Goal: Information Seeking & Learning: Learn about a topic

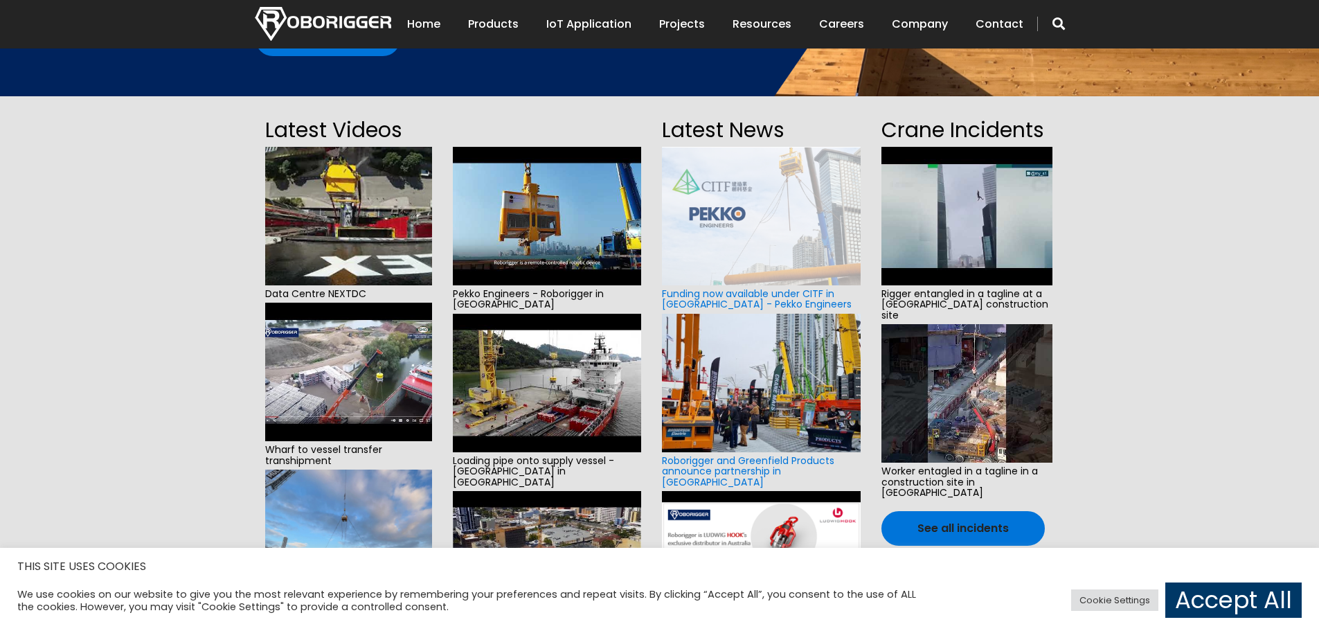
scroll to position [258, 0]
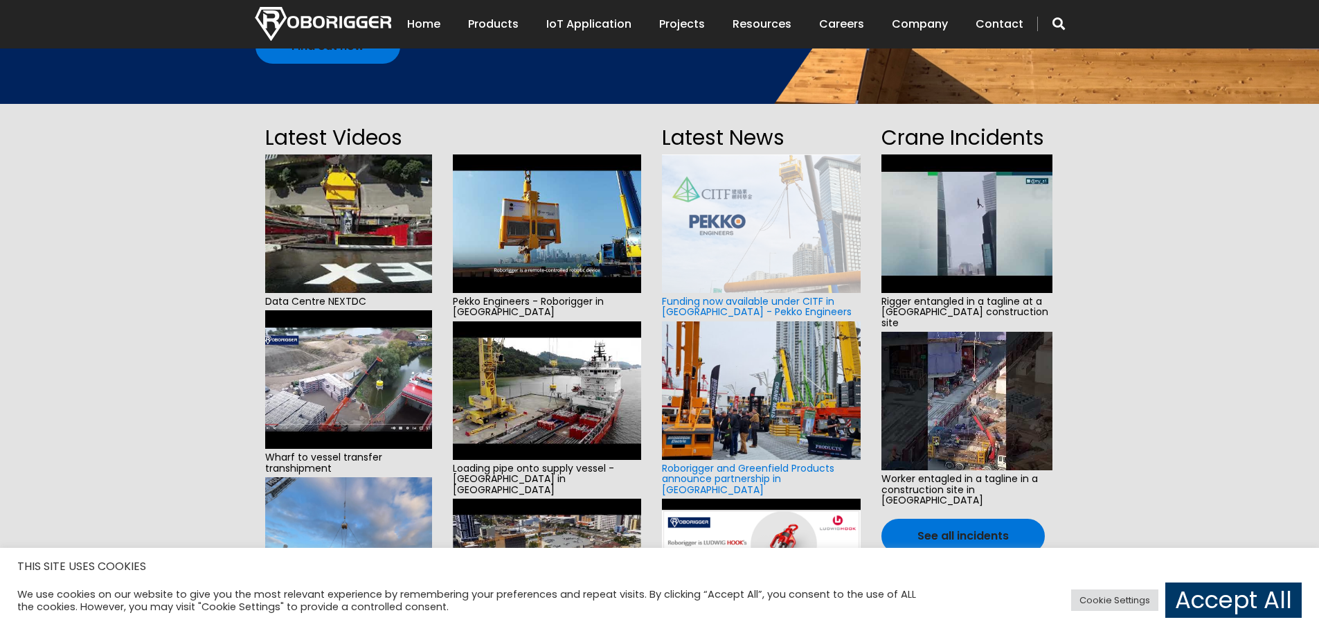
click at [552, 208] on img at bounding box center [547, 223] width 189 height 138
click at [777, 246] on img at bounding box center [761, 223] width 198 height 138
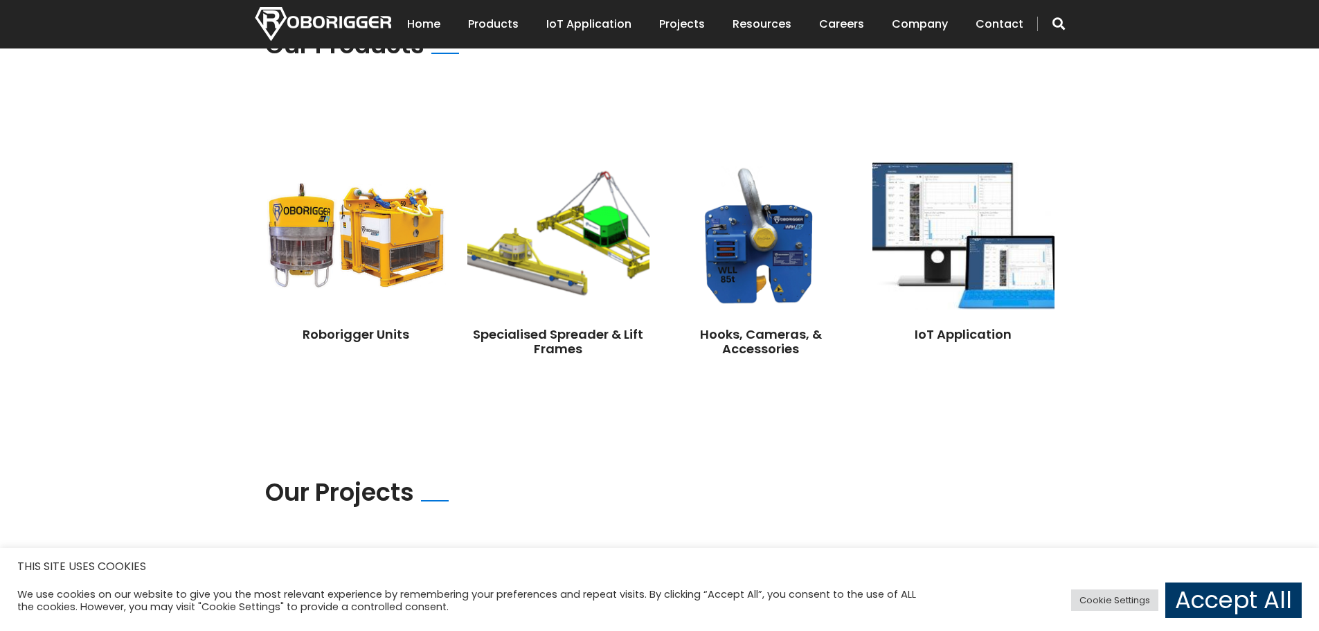
scroll to position [1026, 0]
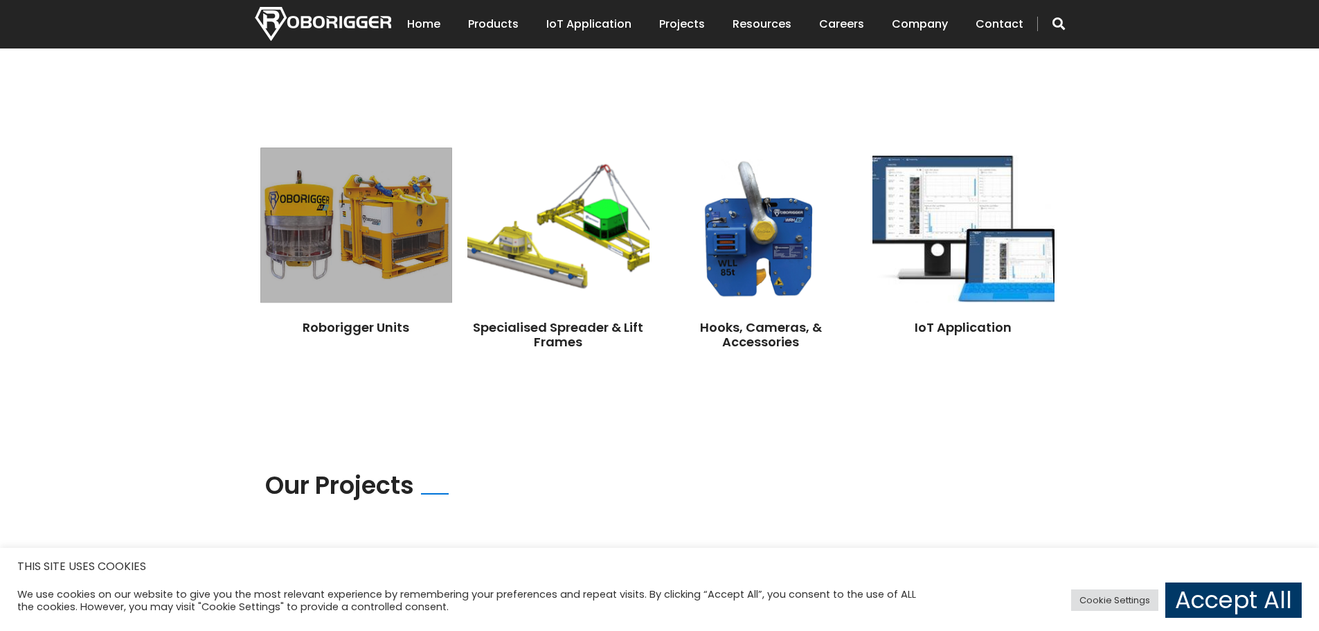
click at [290, 205] on img at bounding box center [355, 224] width 191 height 155
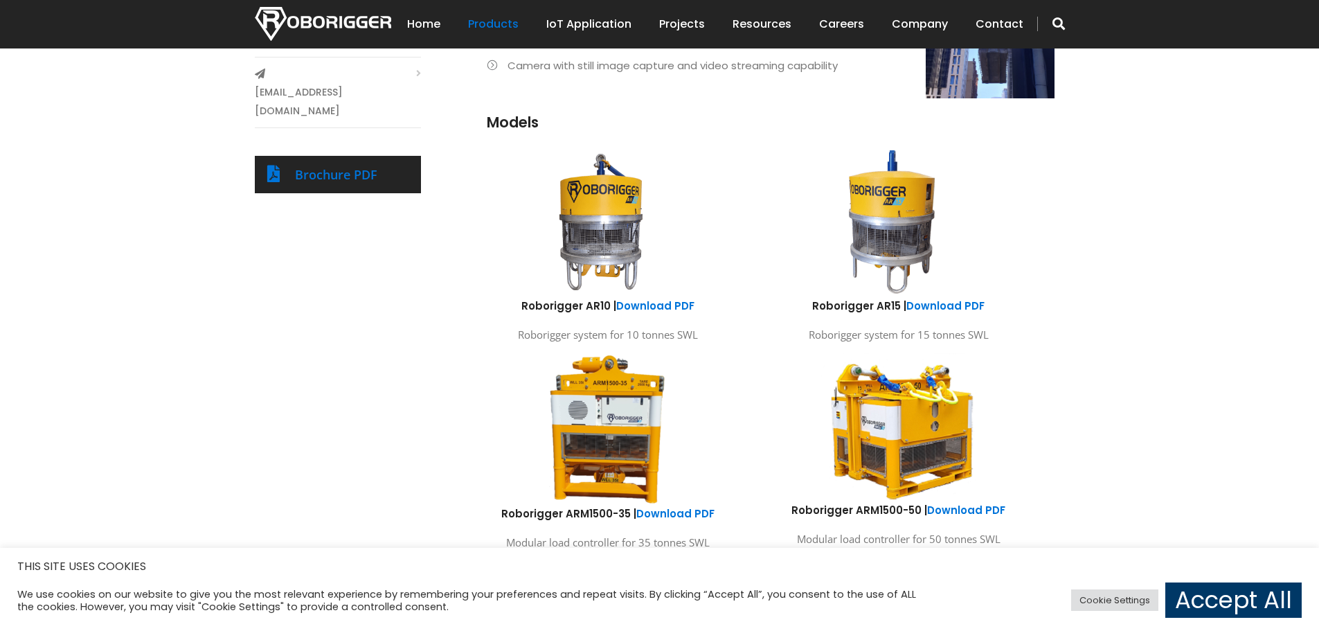
scroll to position [668, 0]
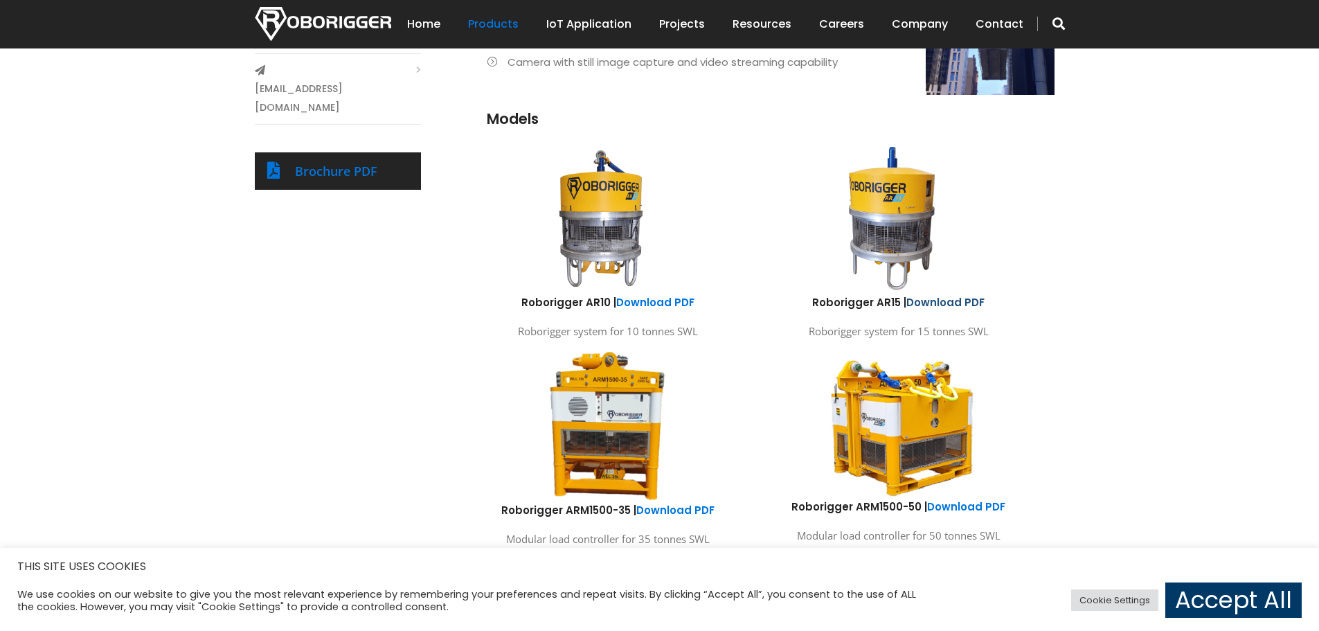
click at [928, 301] on link "Download PDF" at bounding box center [945, 302] width 78 height 15
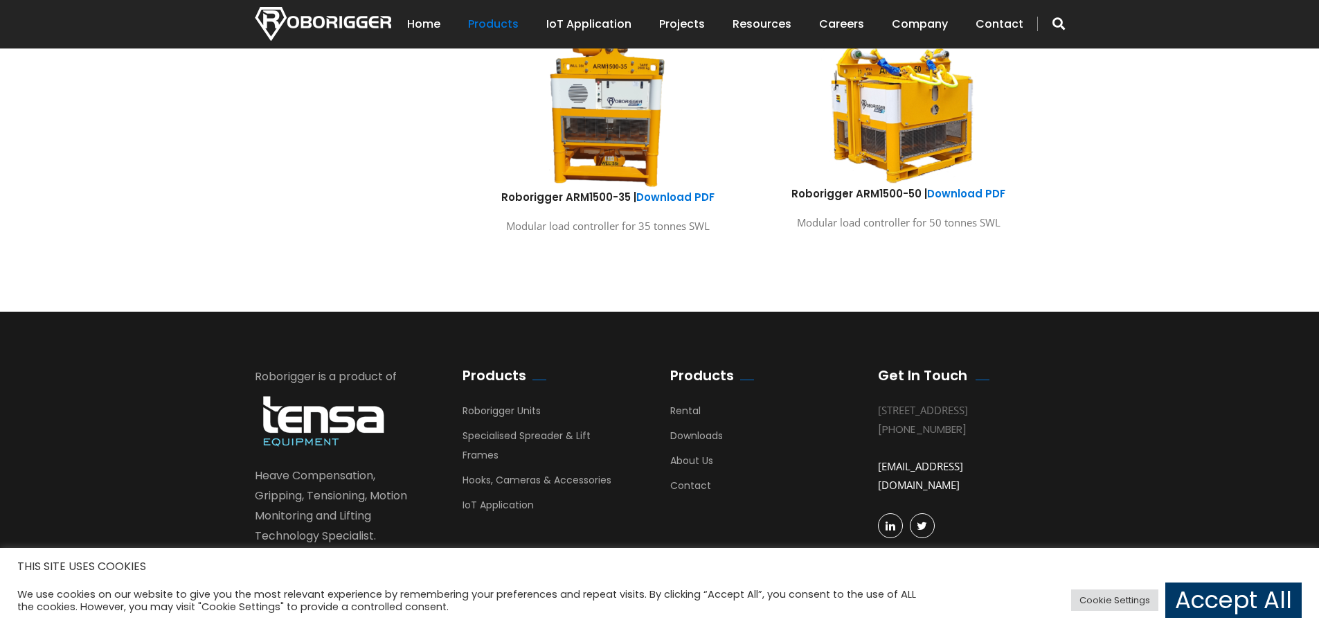
scroll to position [977, 0]
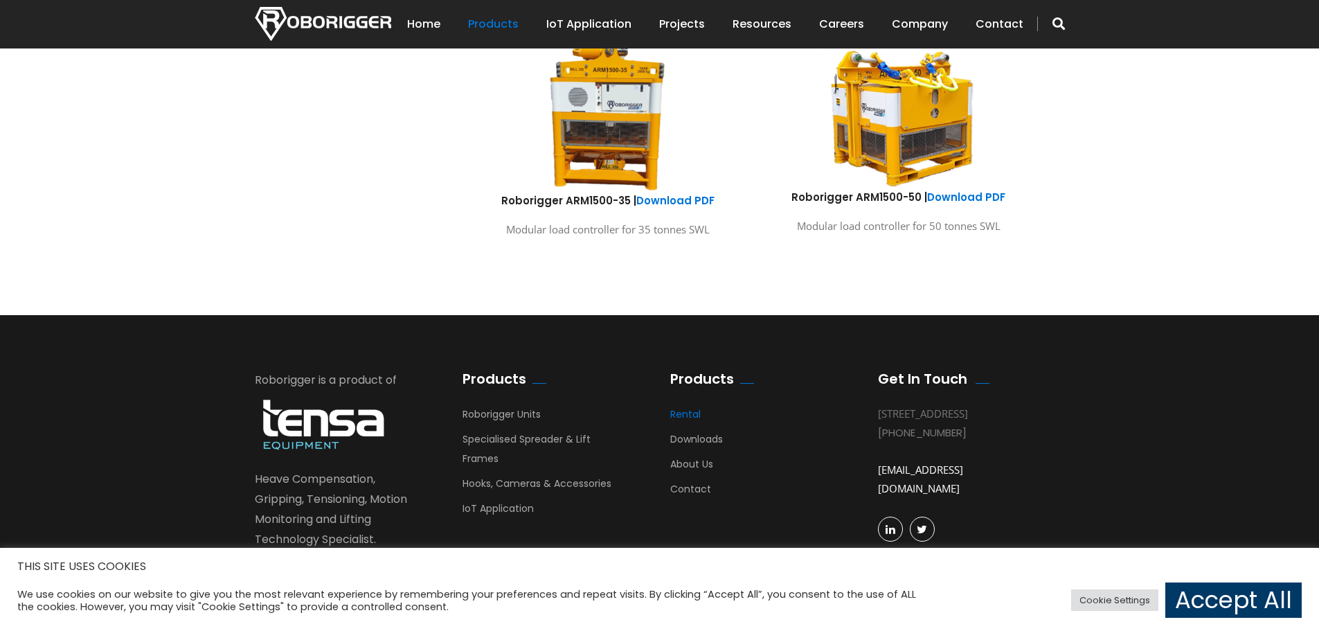
click at [696, 415] on link "Rental" at bounding box center [685, 417] width 30 height 21
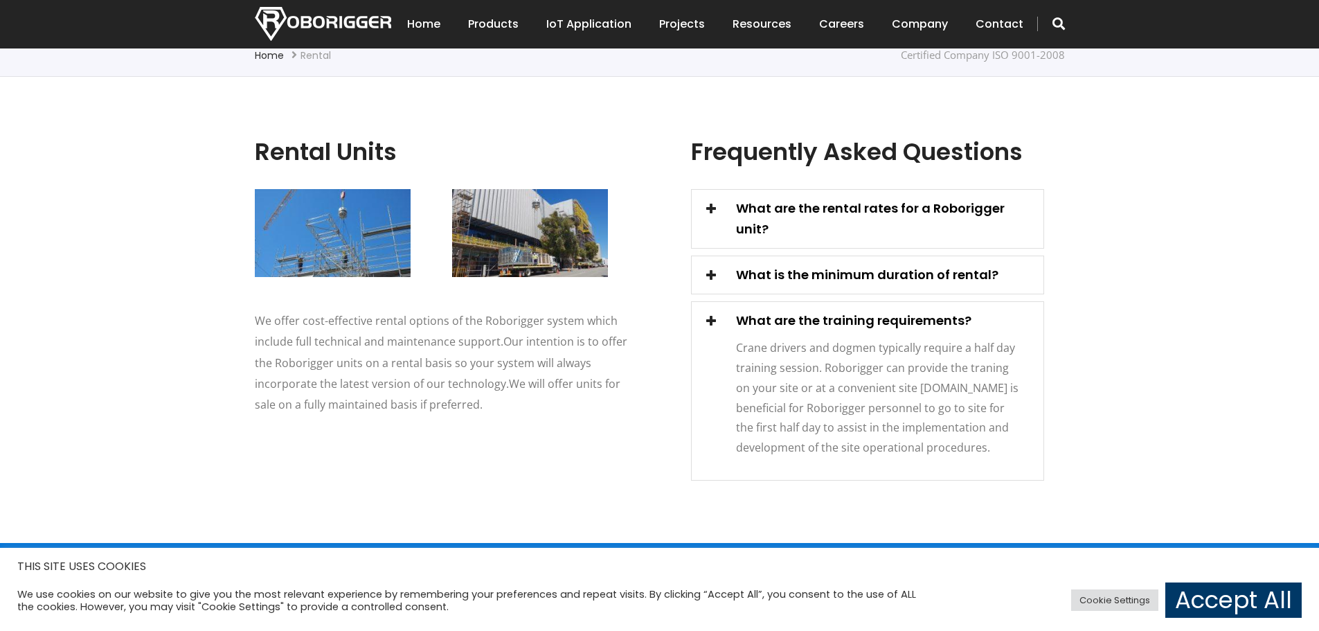
scroll to position [341, 0]
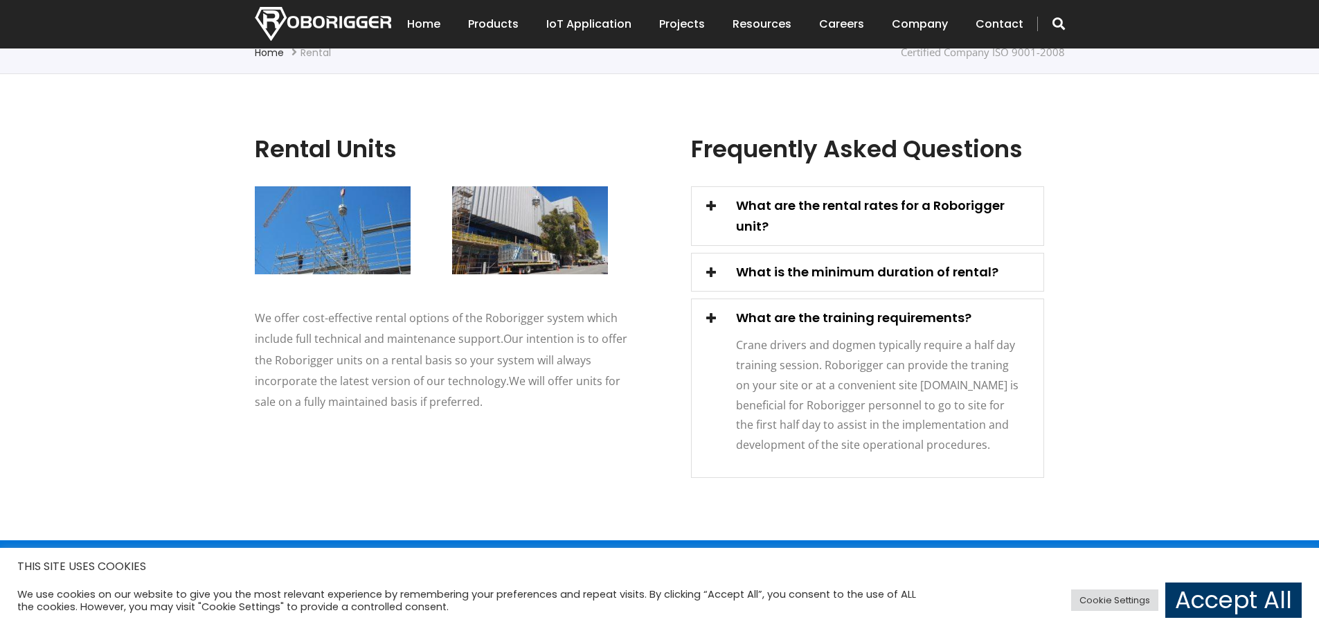
click at [709, 205] on span at bounding box center [710, 204] width 19 height 19
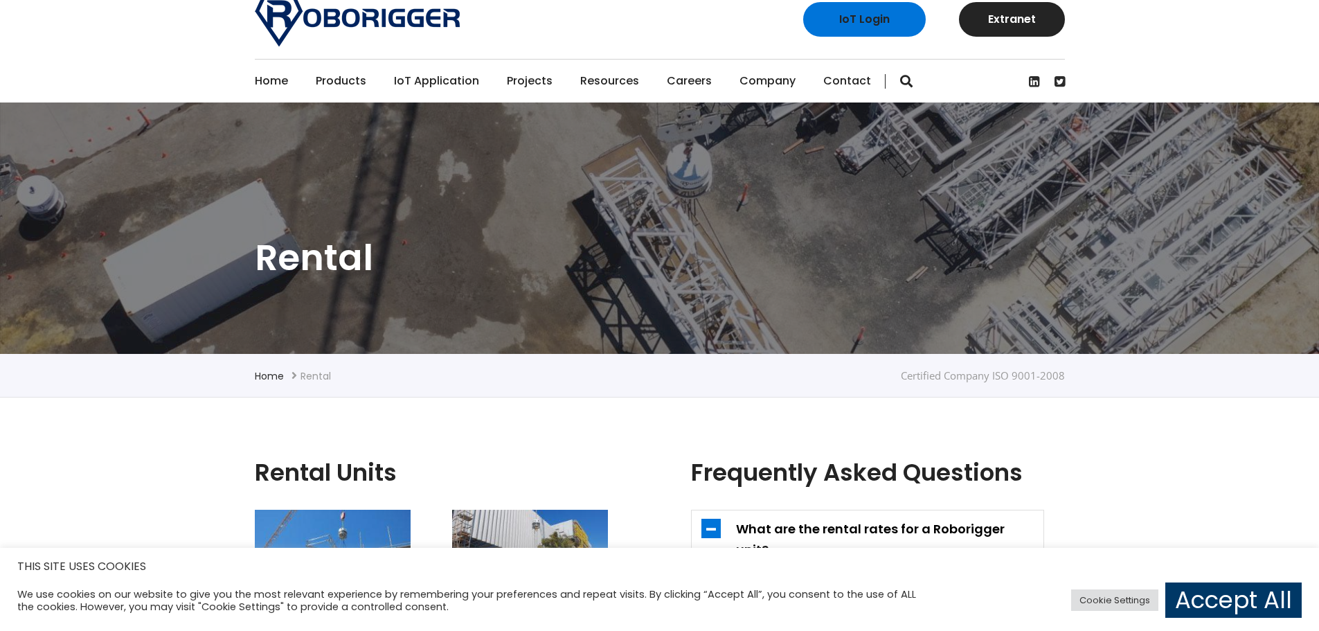
scroll to position [0, 0]
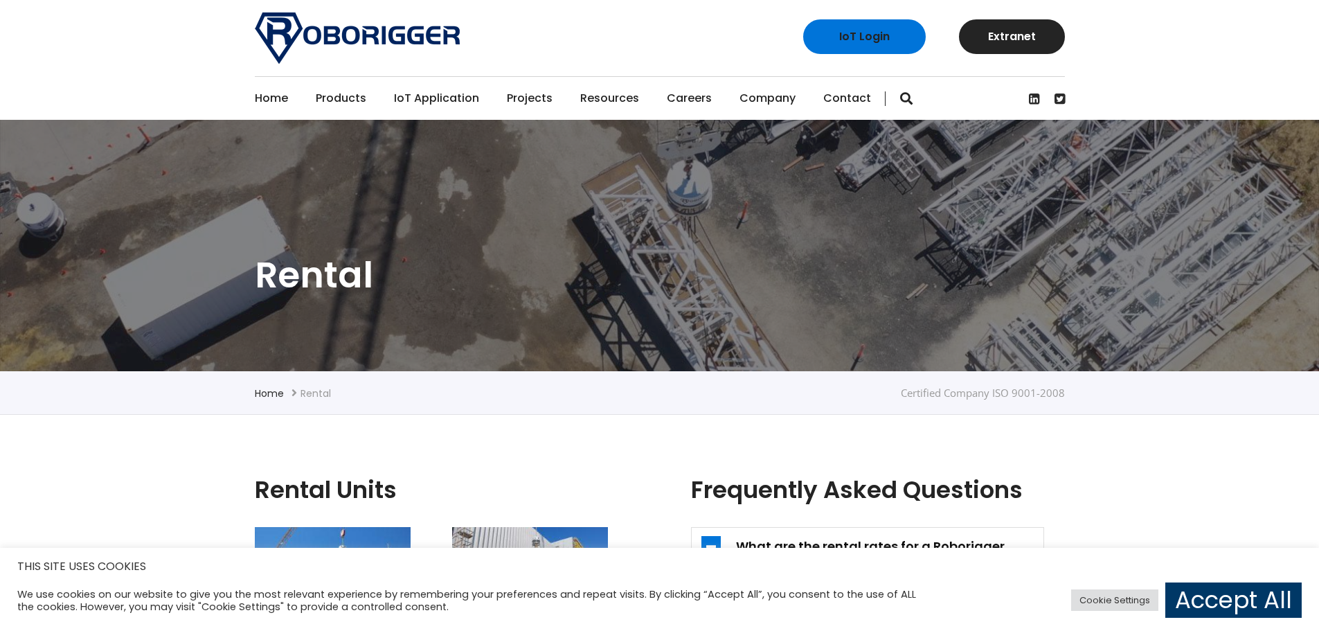
click at [269, 106] on link "Home" at bounding box center [271, 98] width 33 height 43
